Goal: Transaction & Acquisition: Purchase product/service

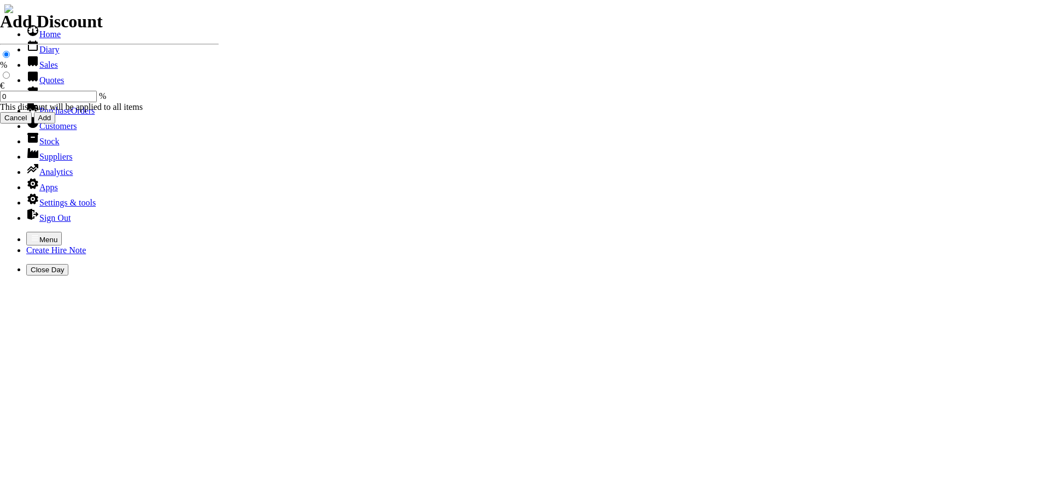
select select "HO"
click at [31, 234] on icon "button" at bounding box center [35, 238] width 9 height 9
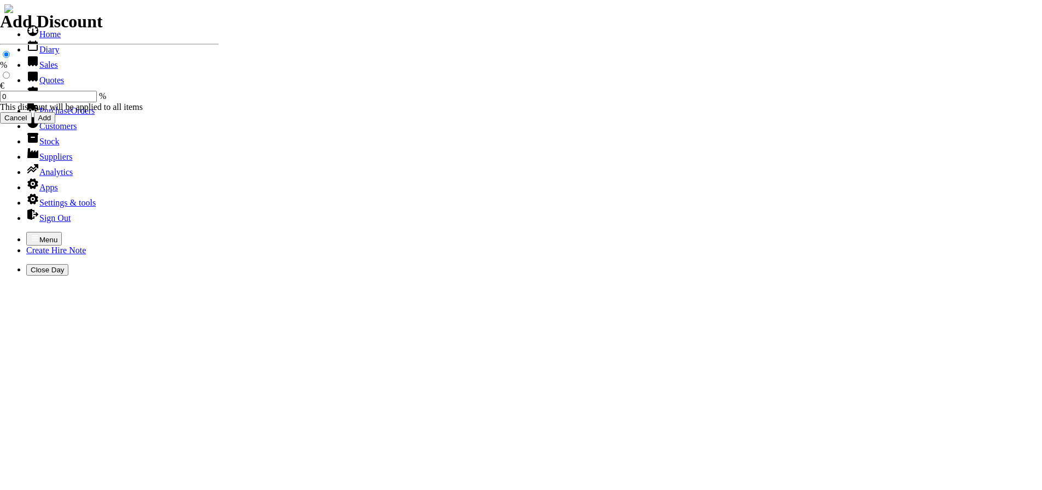
click at [54, 131] on link "Customers" at bounding box center [51, 125] width 50 height 9
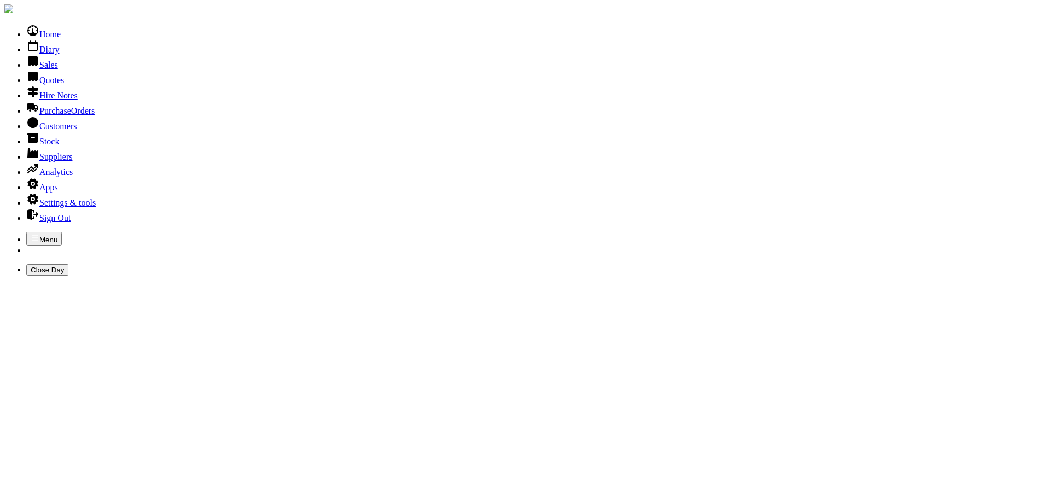
type input "ELITE"
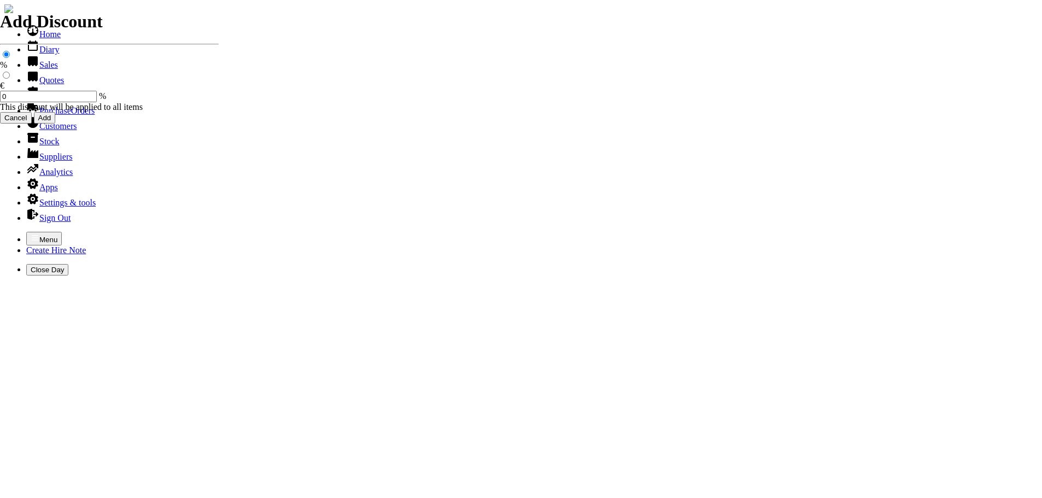
select select "HO"
select select "2"
select select "3"
select select "HO"
click at [32, 235] on icon "button" at bounding box center [35, 237] width 7 height 5
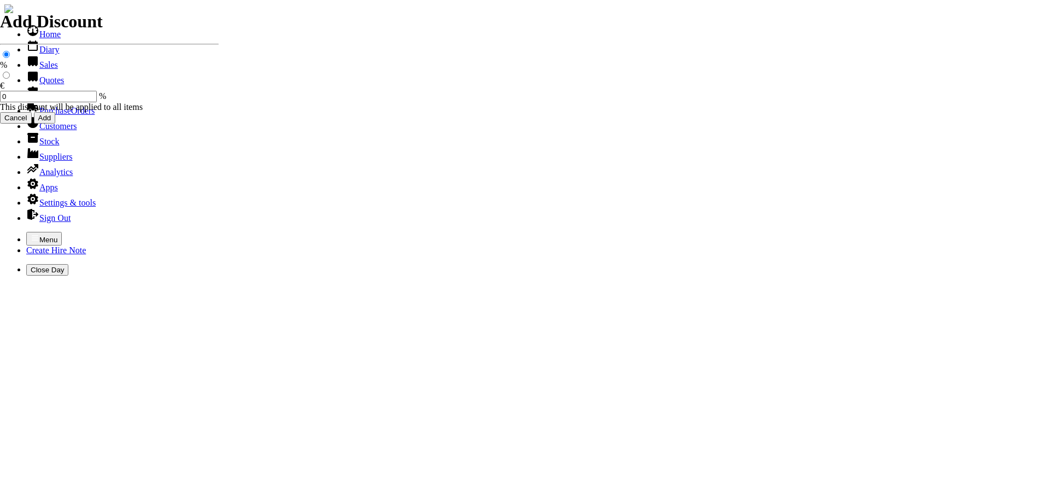
click at [42, 69] on link "Sales" at bounding box center [42, 64] width 32 height 9
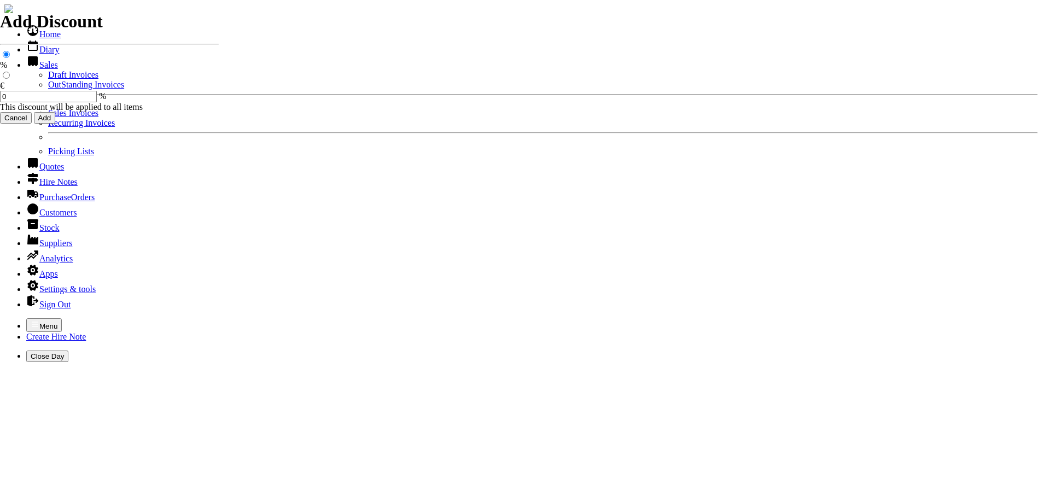
click at [48, 118] on link "Sales Invoices" at bounding box center [73, 112] width 50 height 9
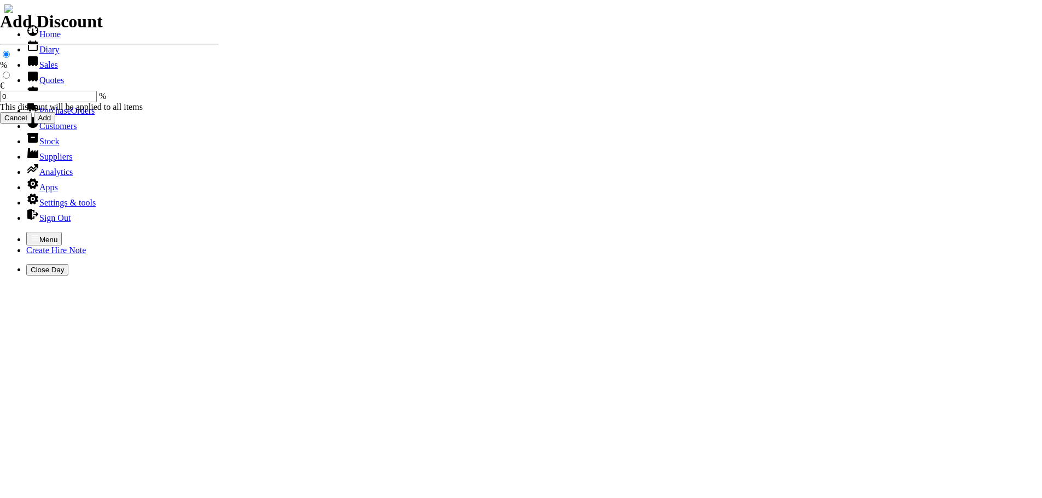
select select "HO"
type input "ELITE"
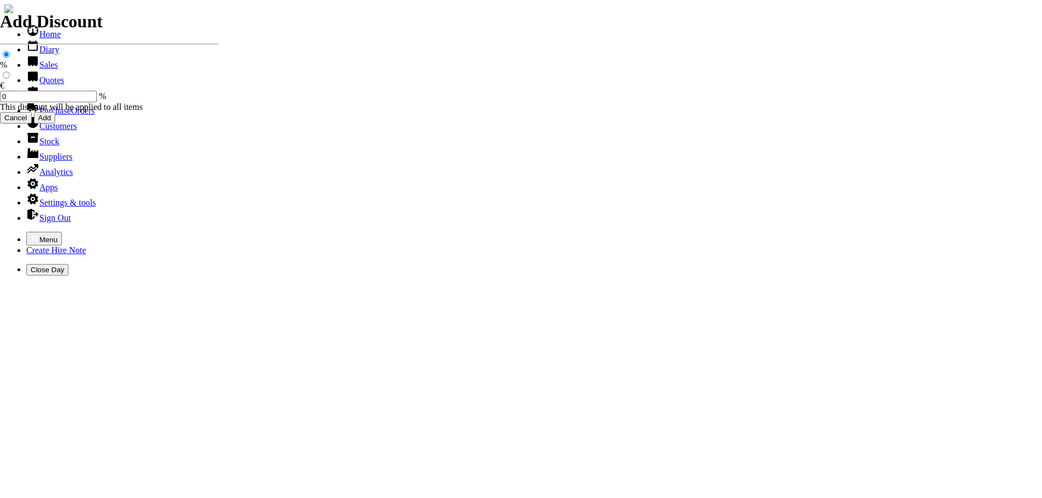
type input "KEVIN"
type input "spurious goods"
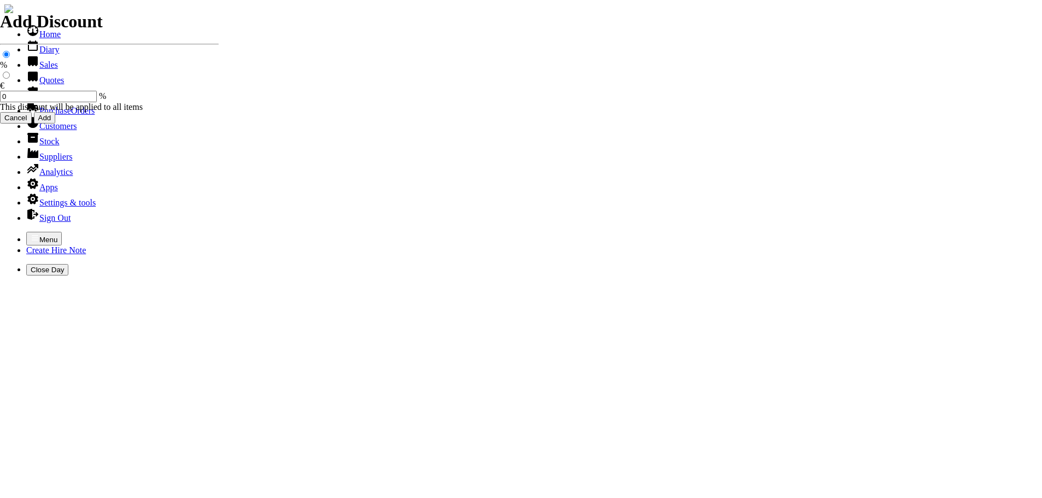
type input "s"
type input "COIL FOR KAAZ HEDGETRIMMER"
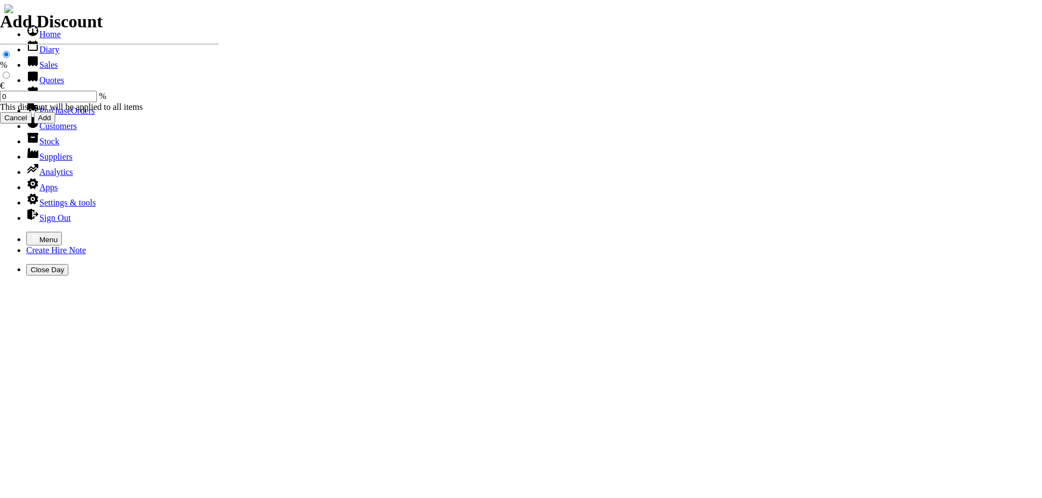
type input "170.25"
type input "101518"
type input "accounts@kellyinteriors.ie"
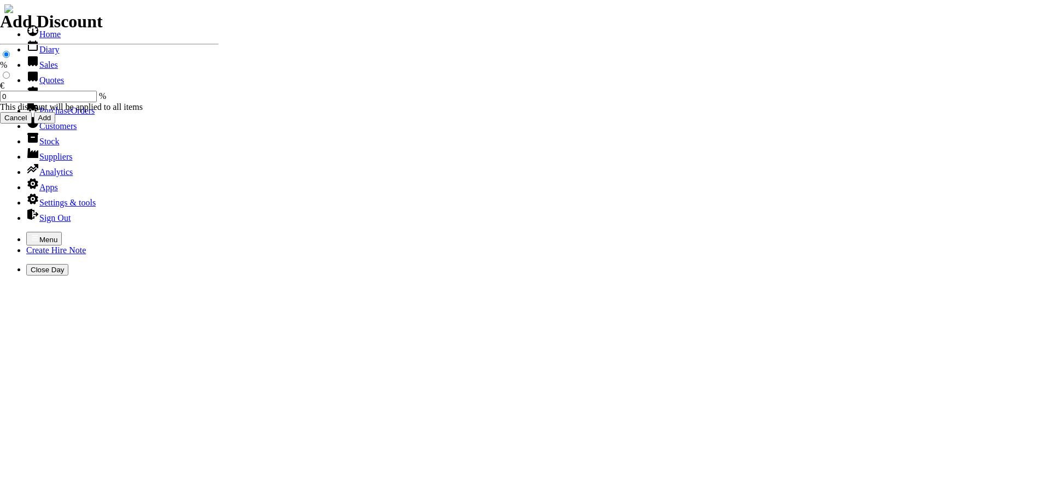
type input "Kevin Kelly"
select select "HO"
